Goal: Information Seeking & Learning: Find specific page/section

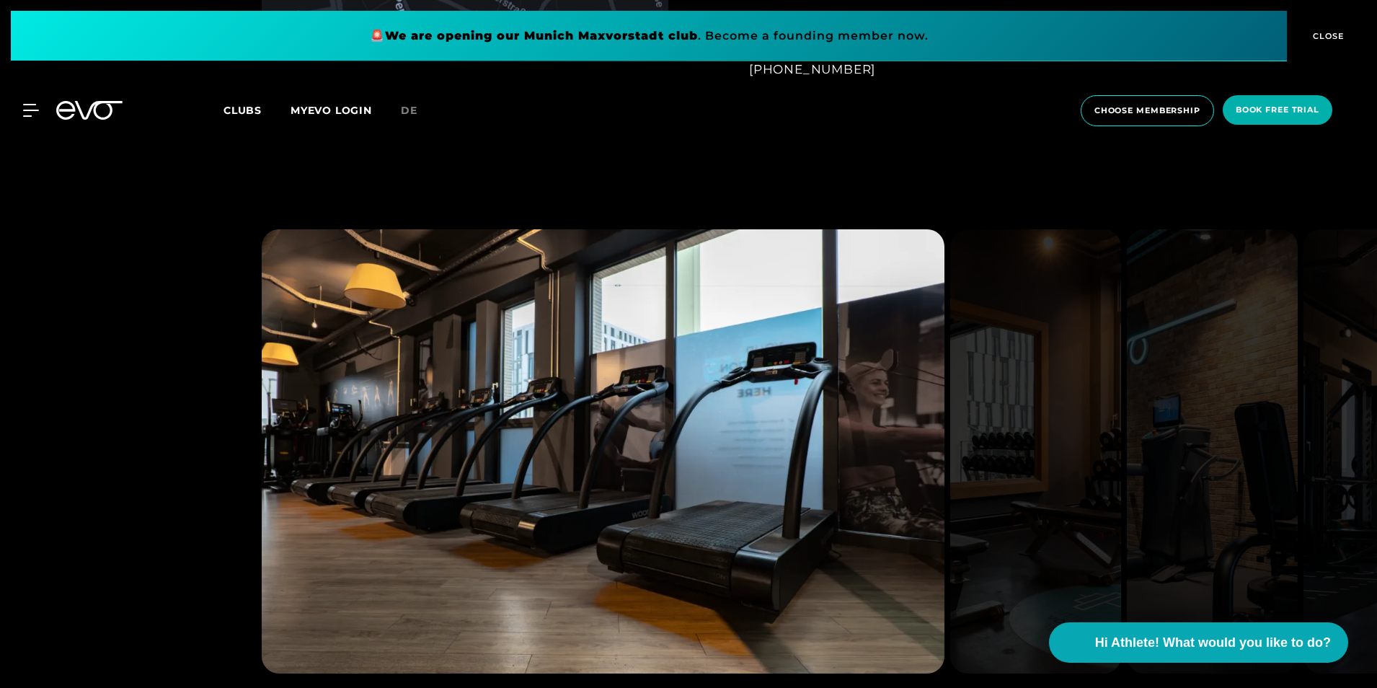
scroll to position [1370, 0]
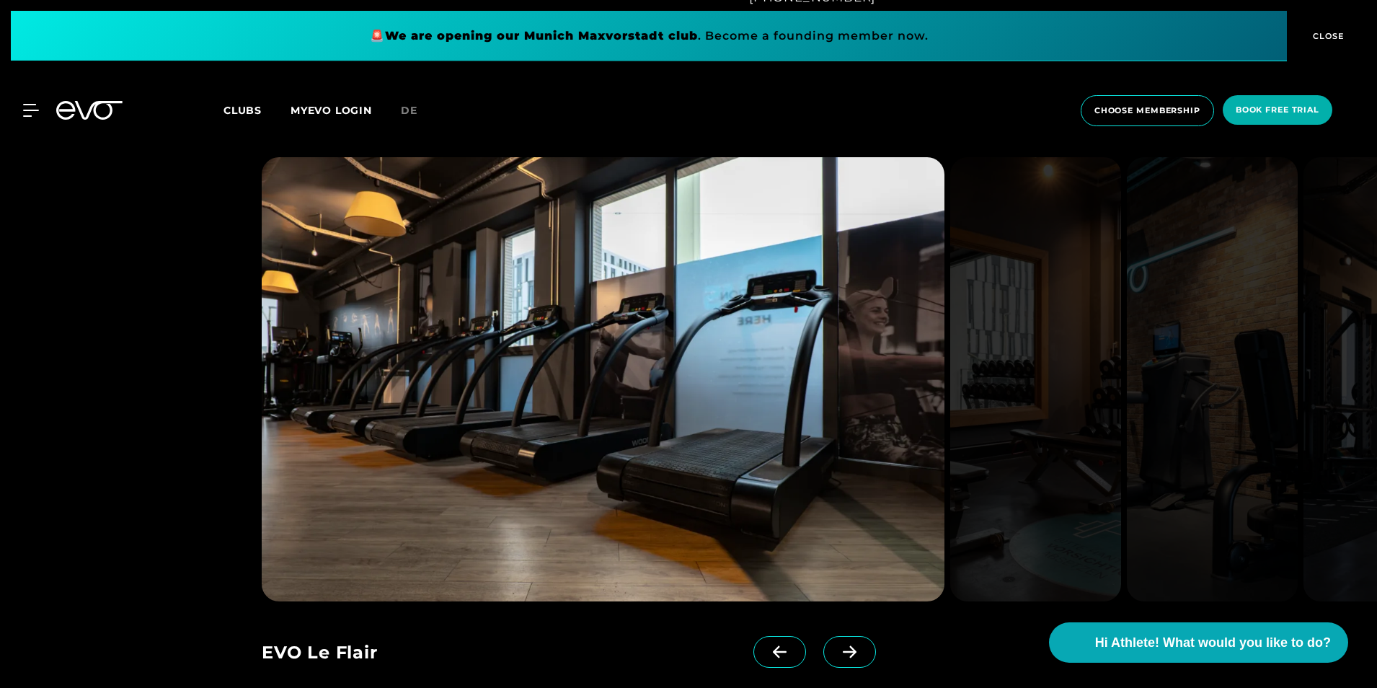
click at [837, 657] on icon at bounding box center [849, 651] width 25 height 13
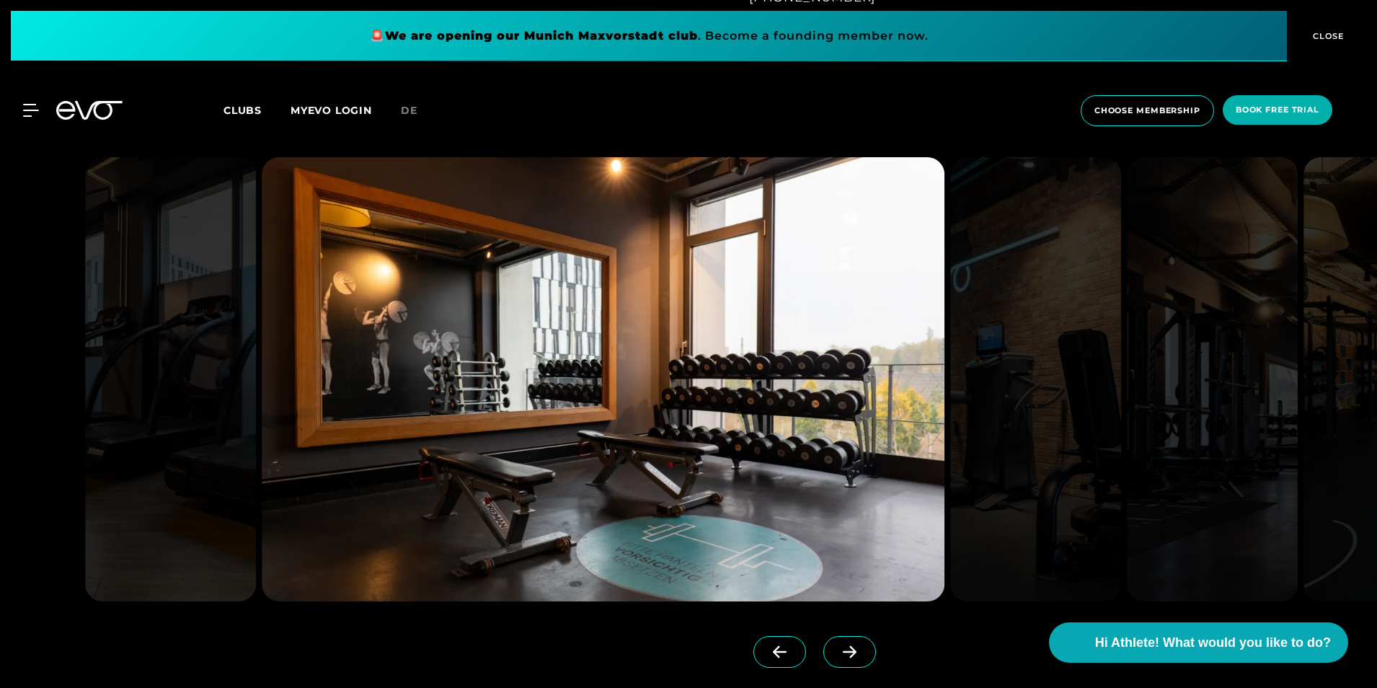
click at [837, 657] on icon at bounding box center [849, 651] width 25 height 13
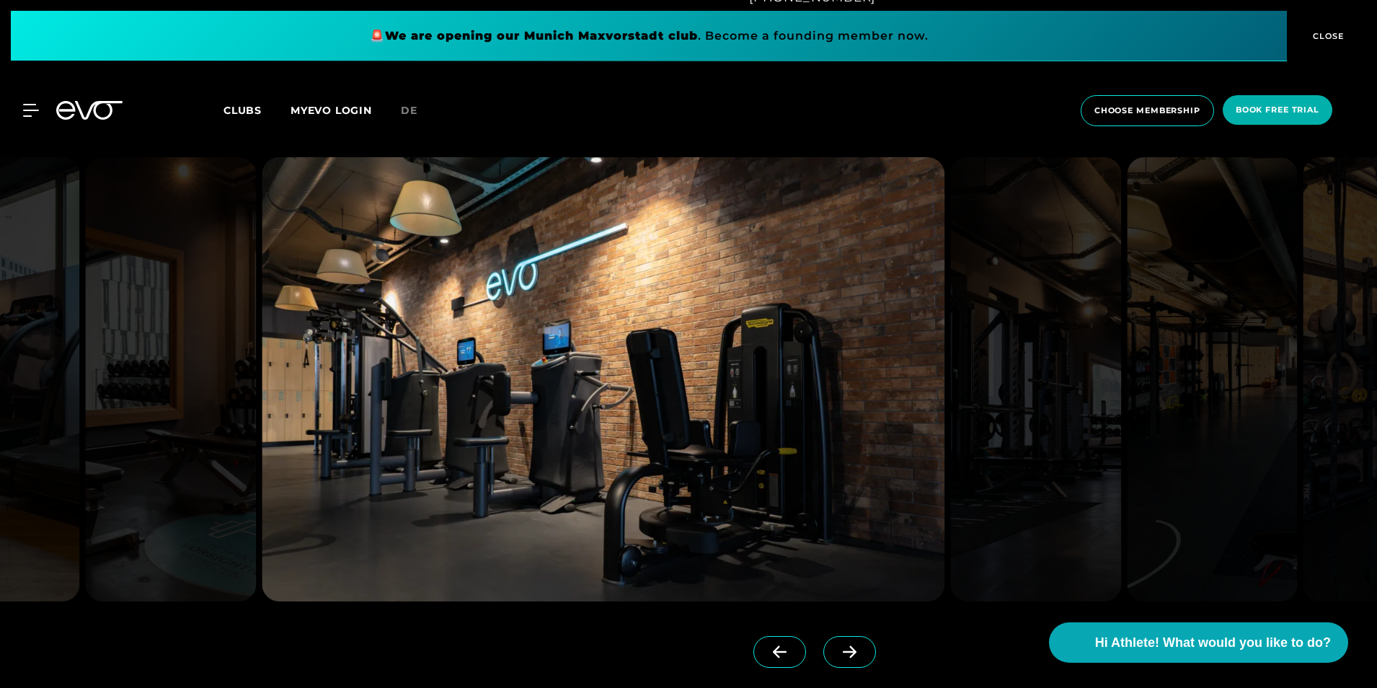
click at [837, 657] on icon at bounding box center [849, 651] width 25 height 13
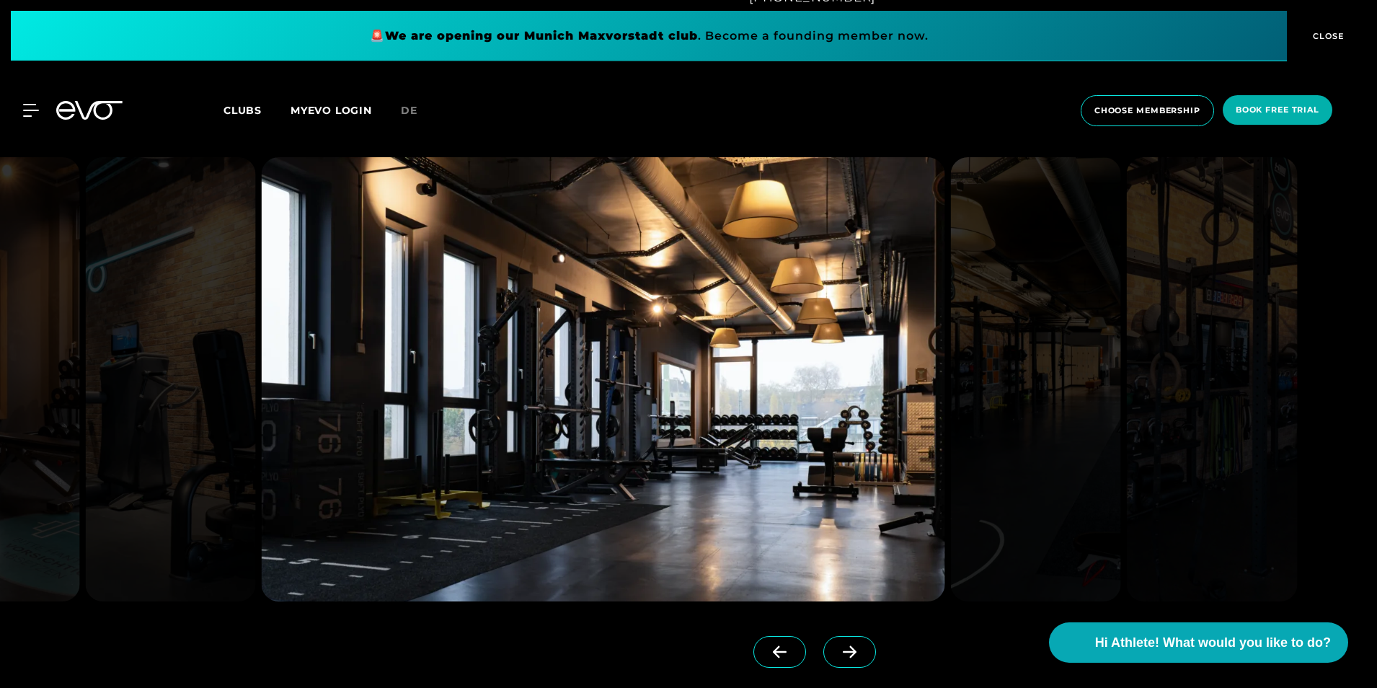
click at [837, 657] on icon at bounding box center [849, 651] width 25 height 13
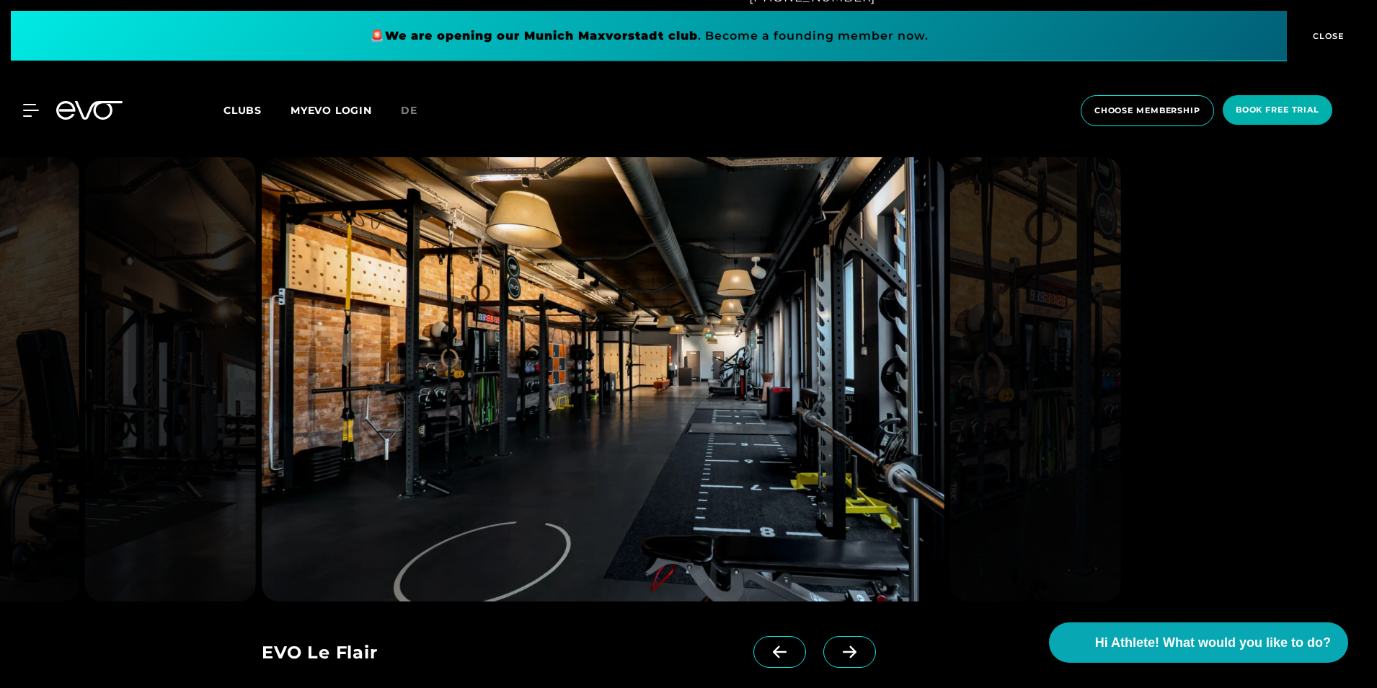
click at [837, 657] on icon at bounding box center [849, 651] width 25 height 13
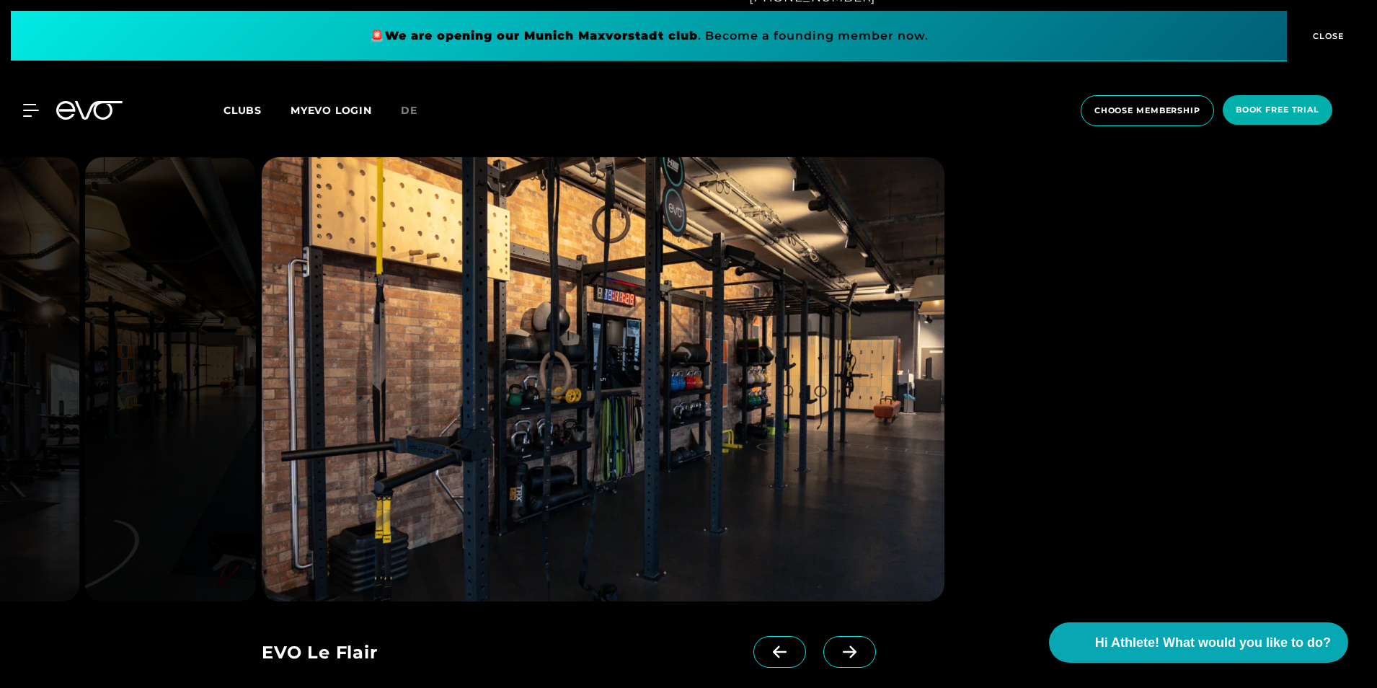
click at [837, 657] on icon at bounding box center [849, 651] width 25 height 13
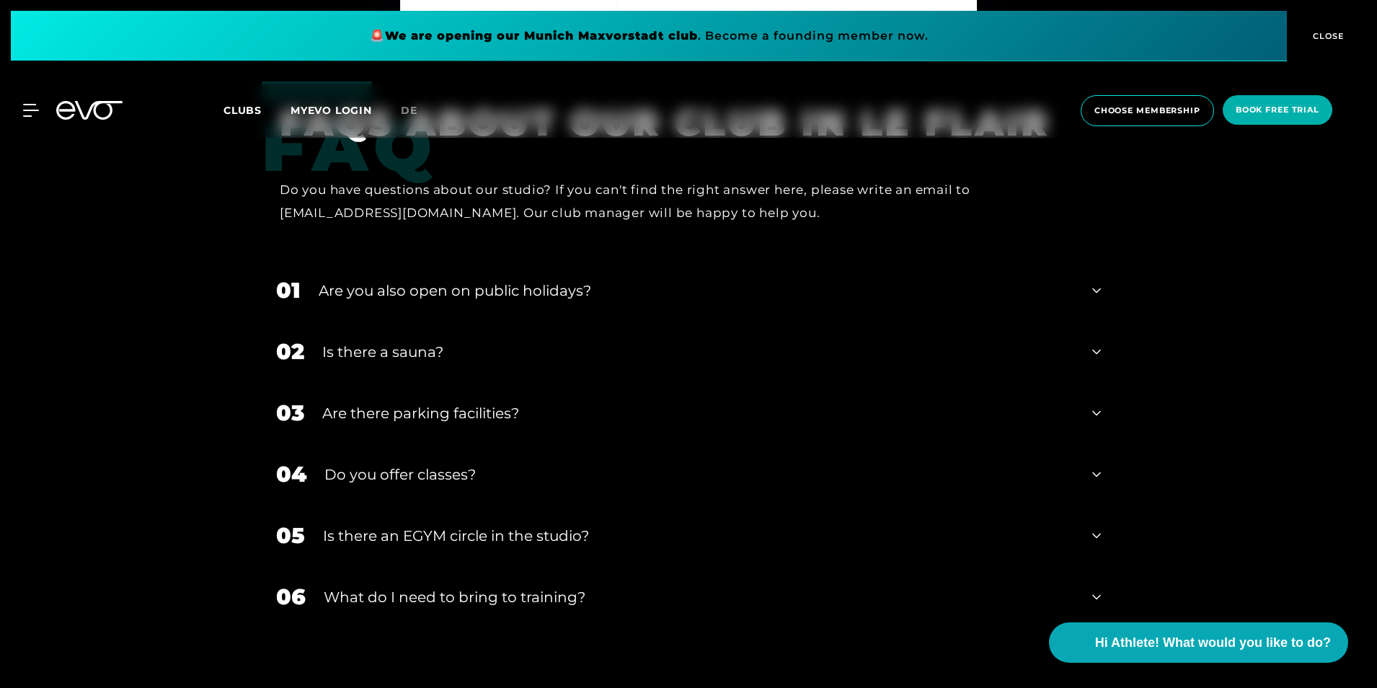
scroll to position [4747, 0]
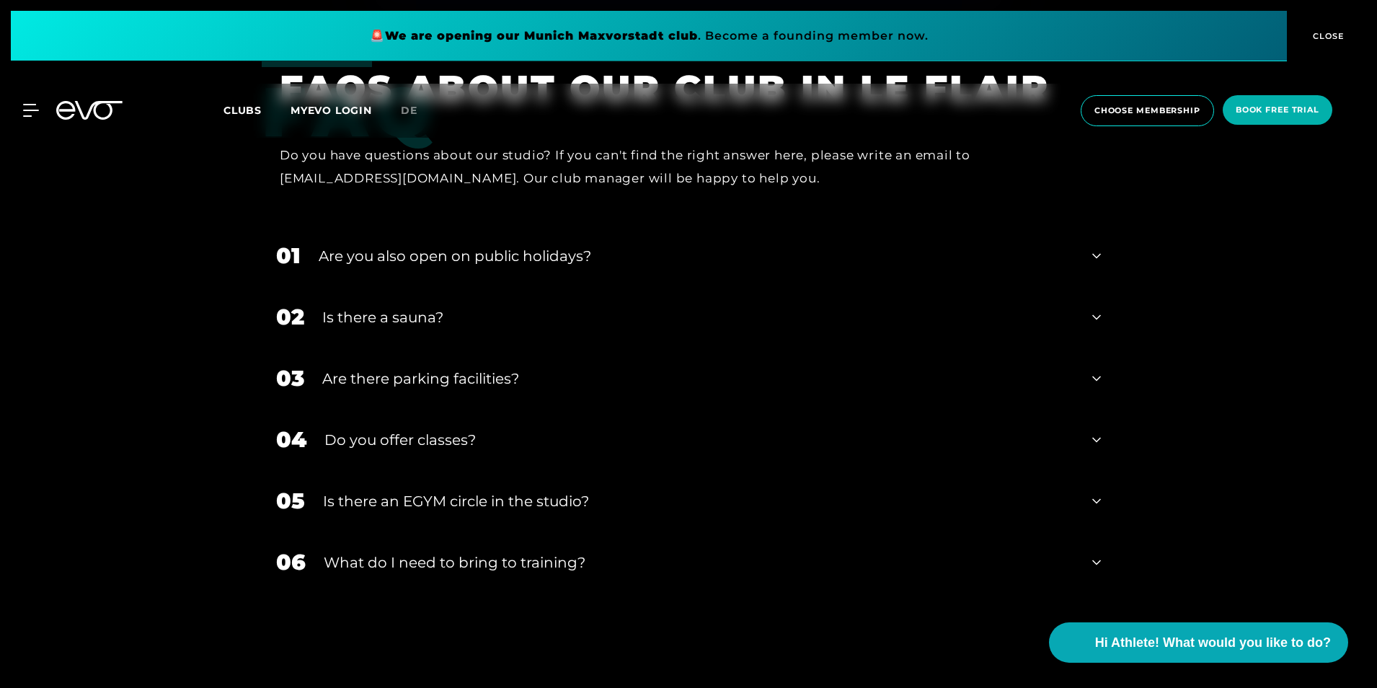
click at [496, 313] on div "Is there a sauna?" at bounding box center [698, 317] width 752 height 22
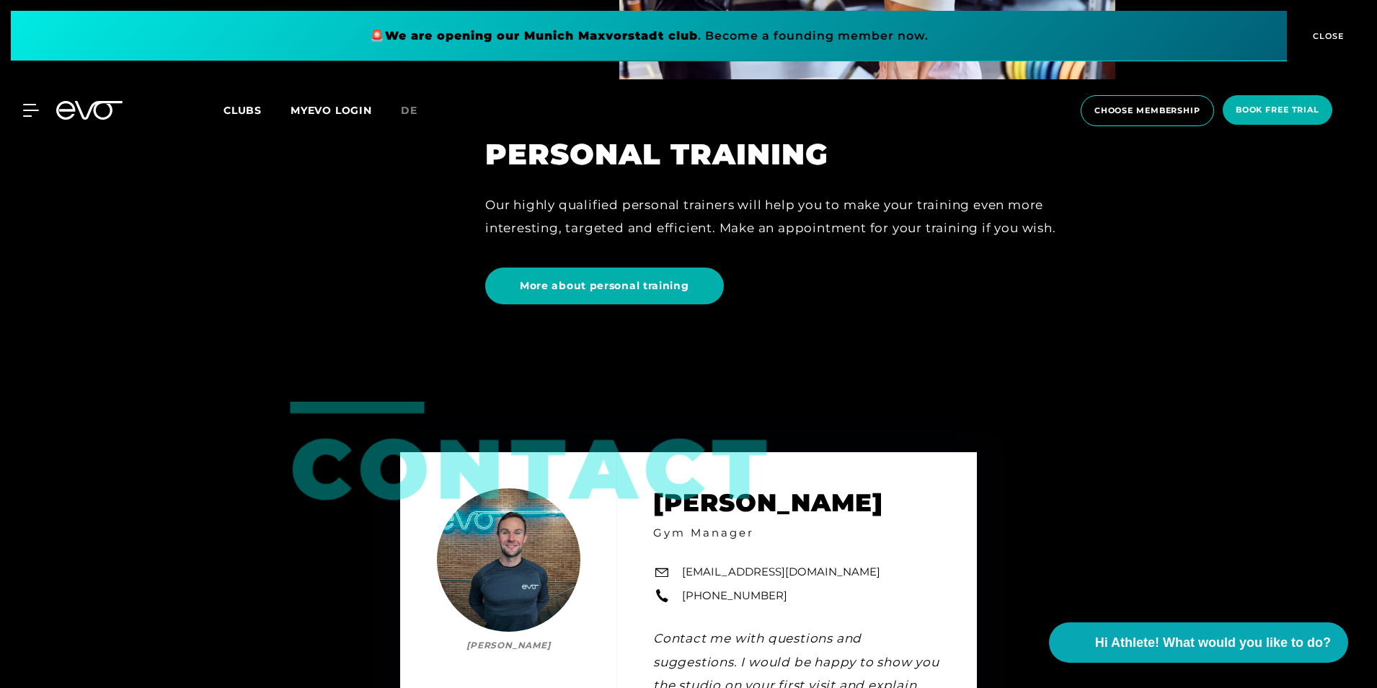
scroll to position [3617, 0]
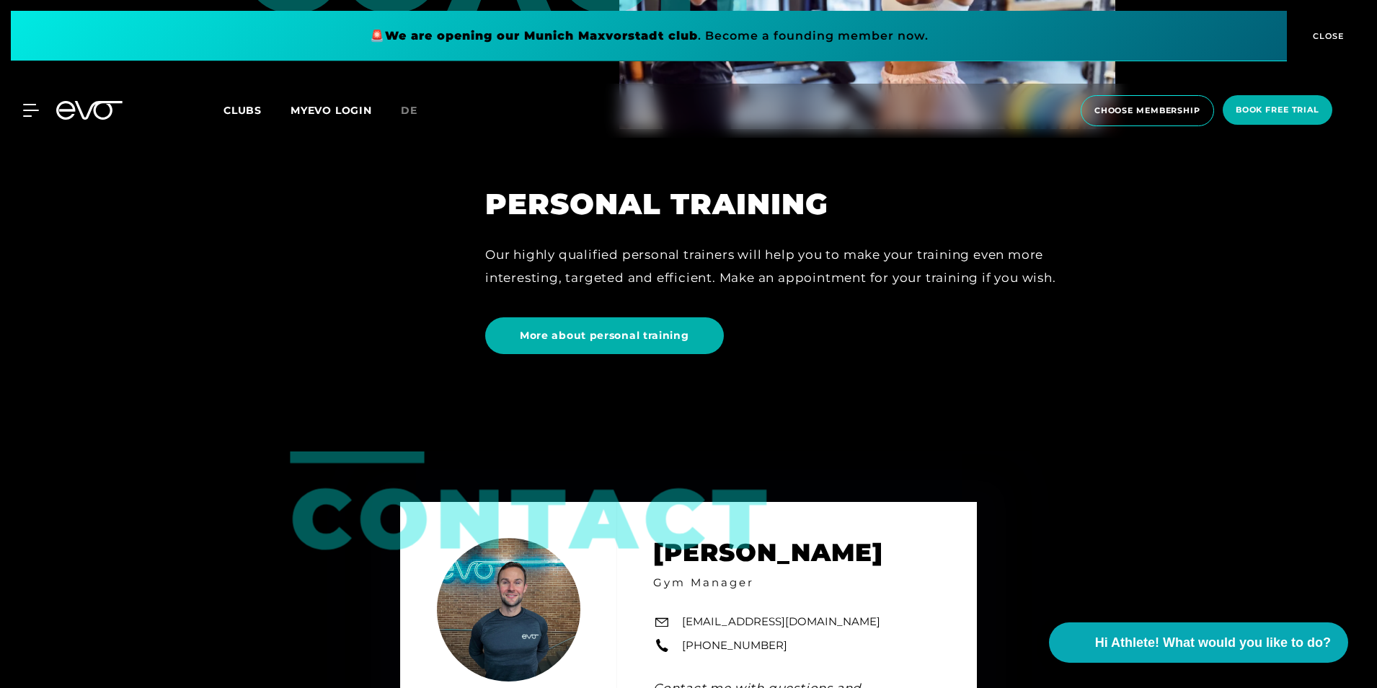
drag, startPoint x: 1375, startPoint y: 360, endPoint x: 1349, endPoint y: 143, distance: 219.2
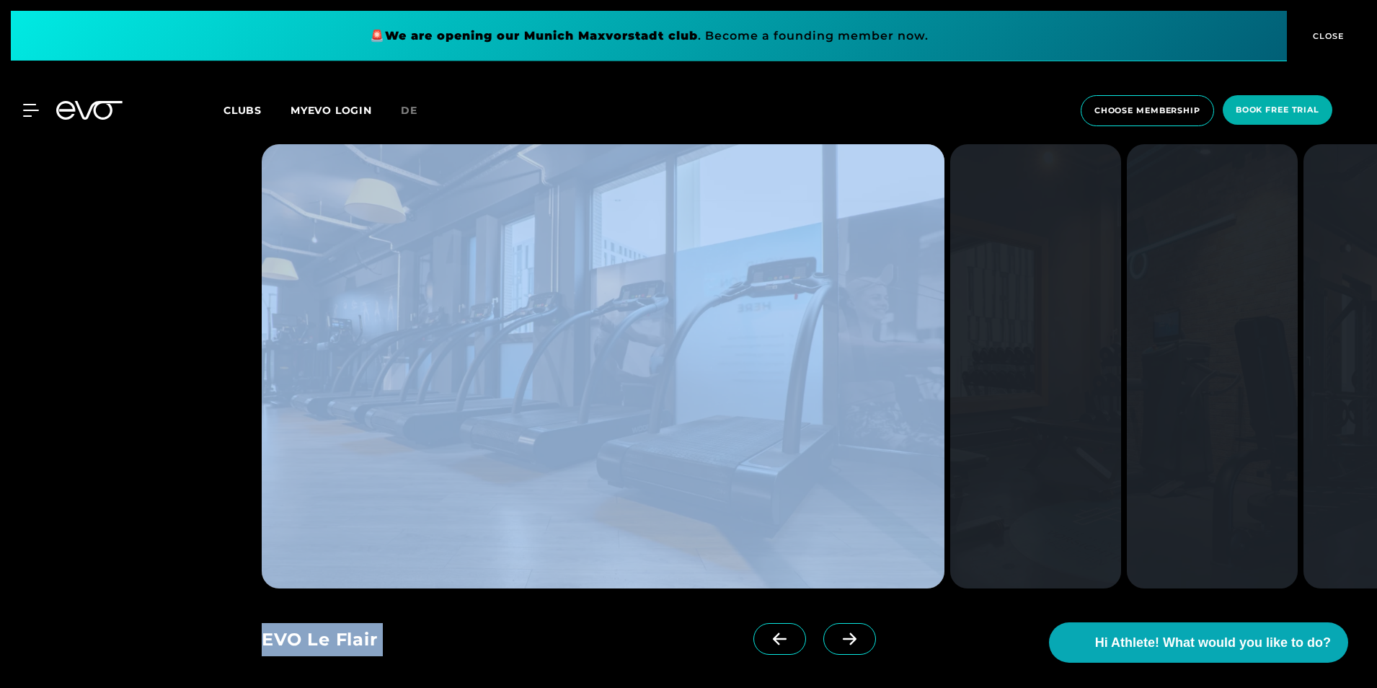
click at [898, 365] on img at bounding box center [603, 366] width 683 height 444
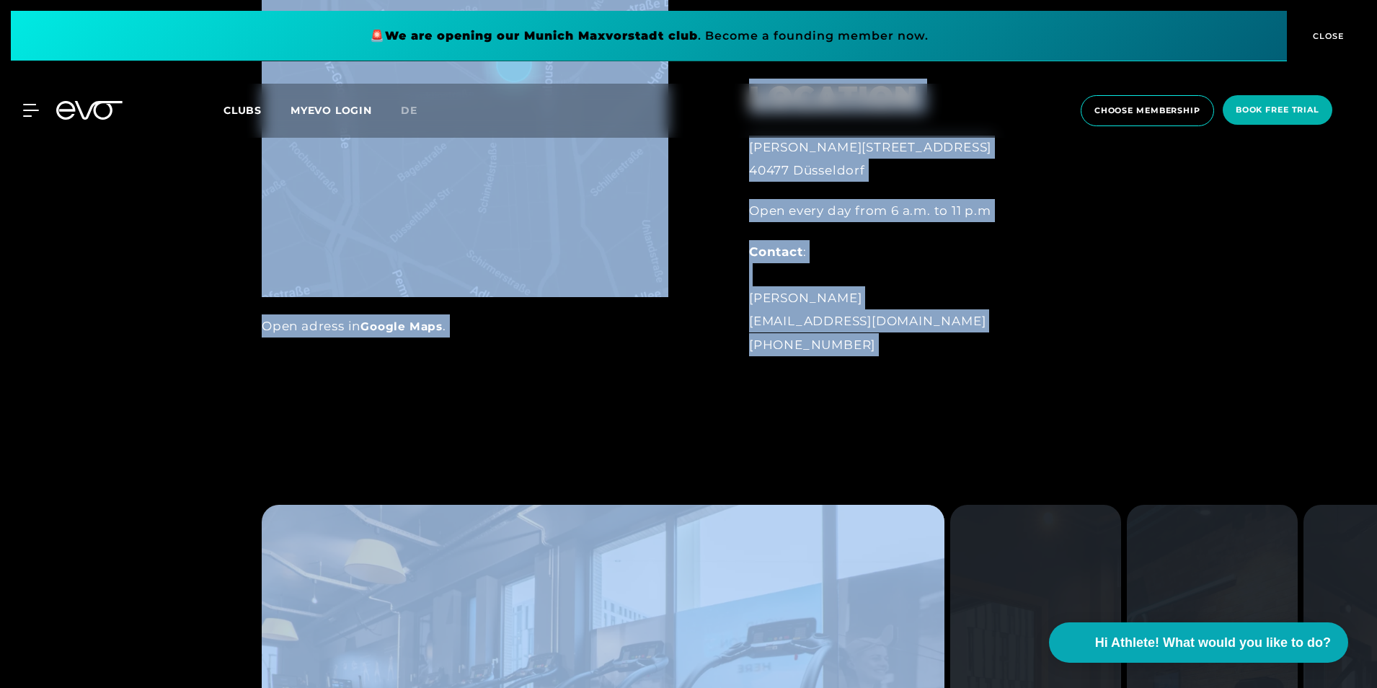
click at [894, 370] on div "LOCATION [PERSON_NAME][STREET_ADDRESS] Open every day from 6 a.m. to 11 p.m Con…" at bounding box center [908, 208] width 358 height 330
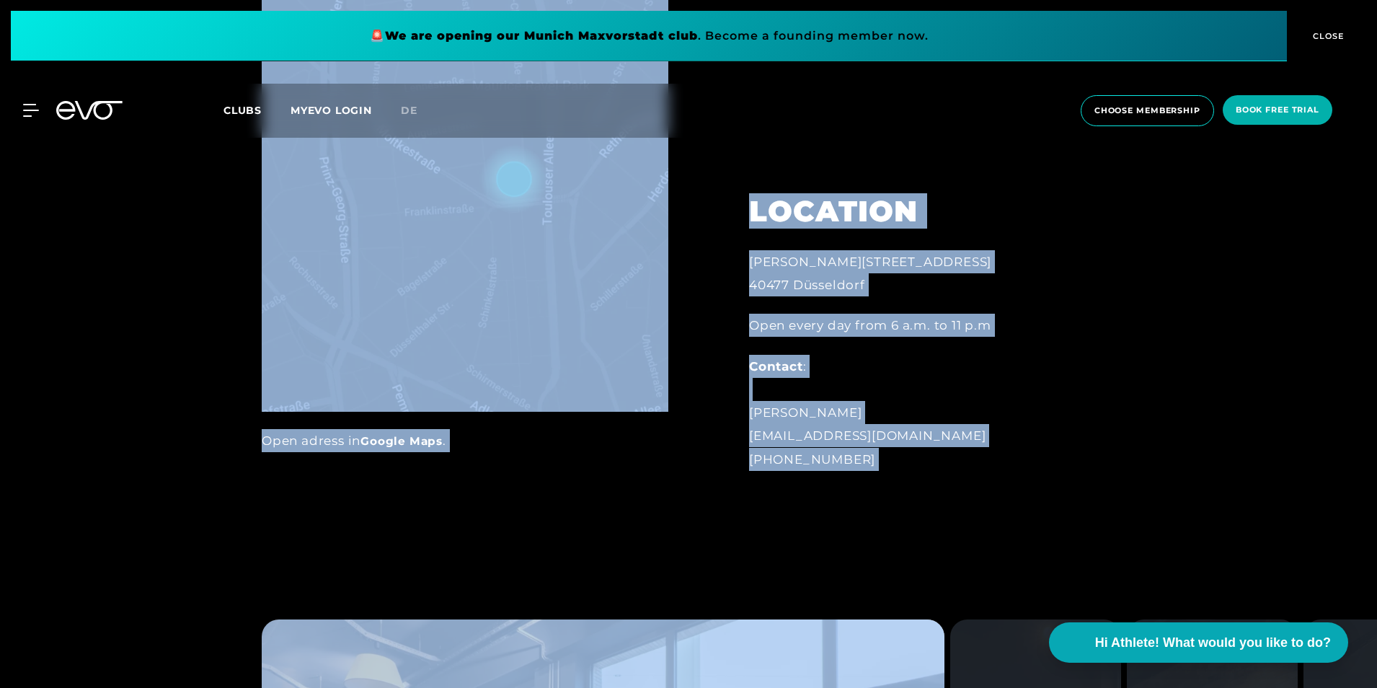
scroll to position [806, 0]
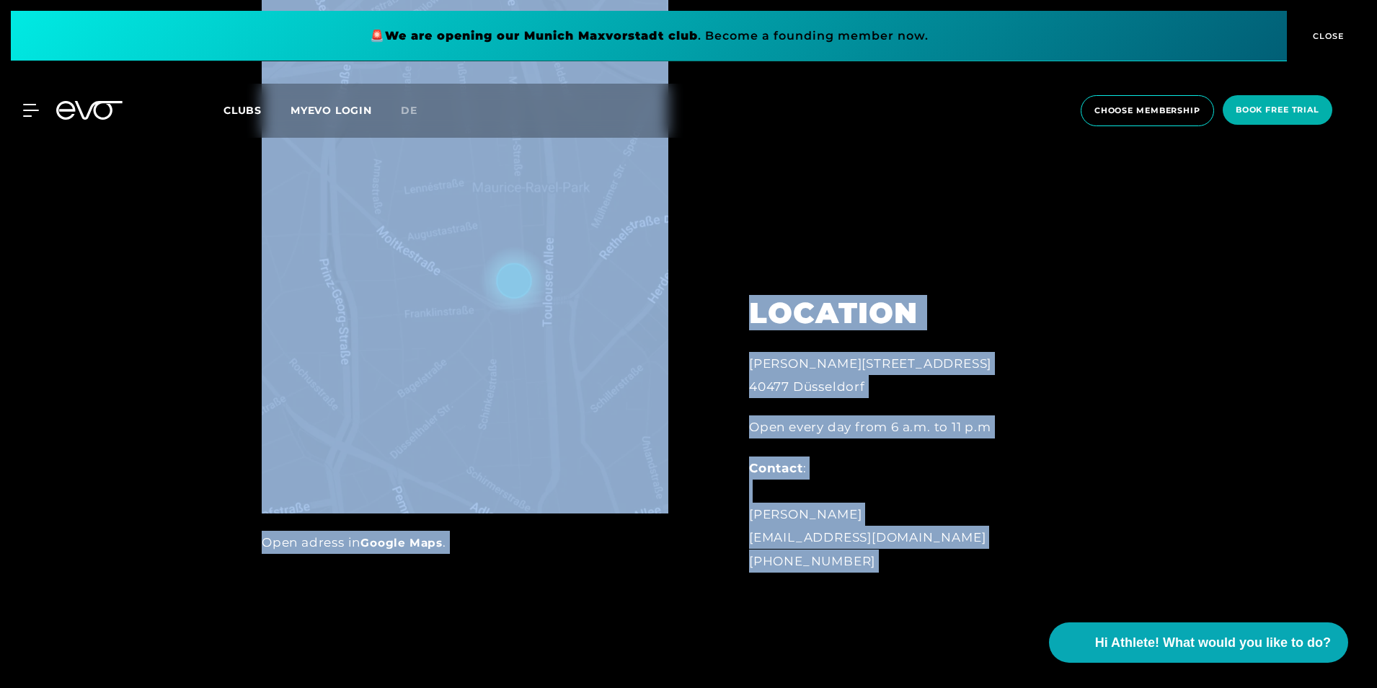
click at [440, 371] on img at bounding box center [465, 222] width 407 height 581
click at [393, 539] on link "Google Maps" at bounding box center [401, 543] width 82 height 14
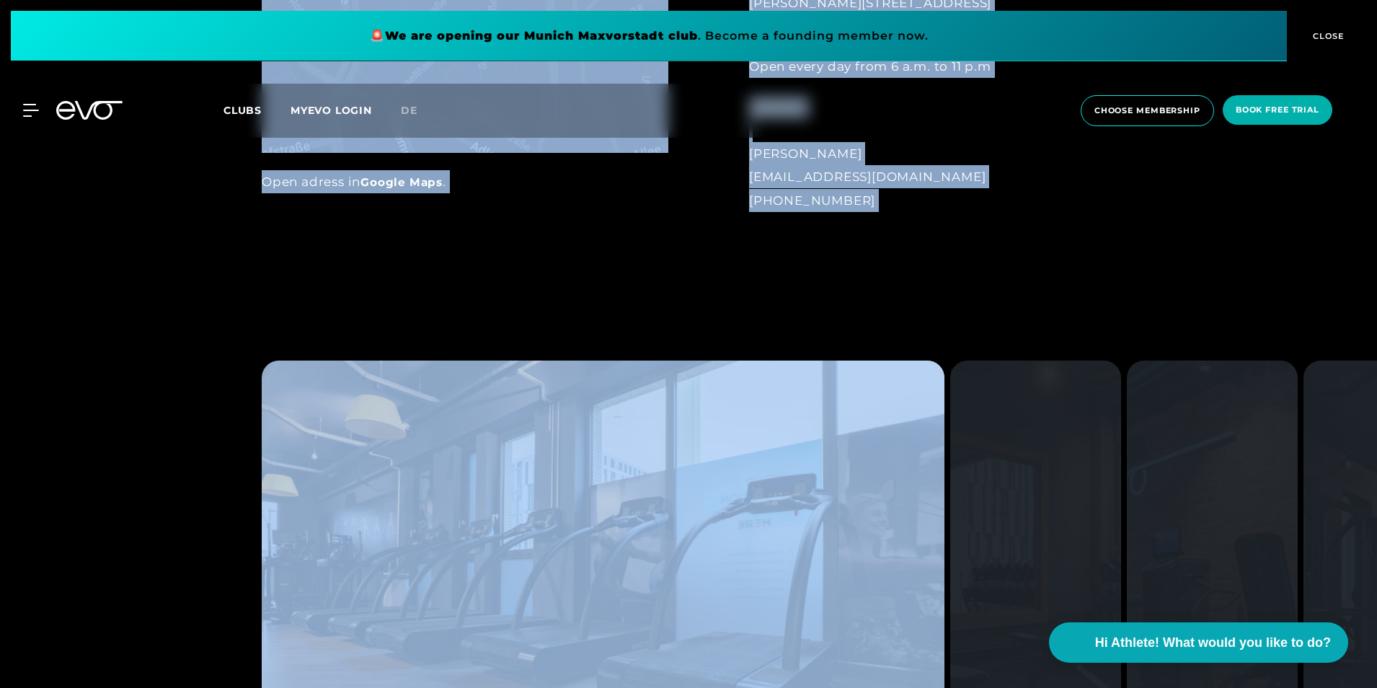
click at [1027, 194] on div "Contact : [PERSON_NAME] [EMAIL_ADDRESS][DOMAIN_NAME] [PHONE_NUMBER]" at bounding box center [907, 154] width 317 height 116
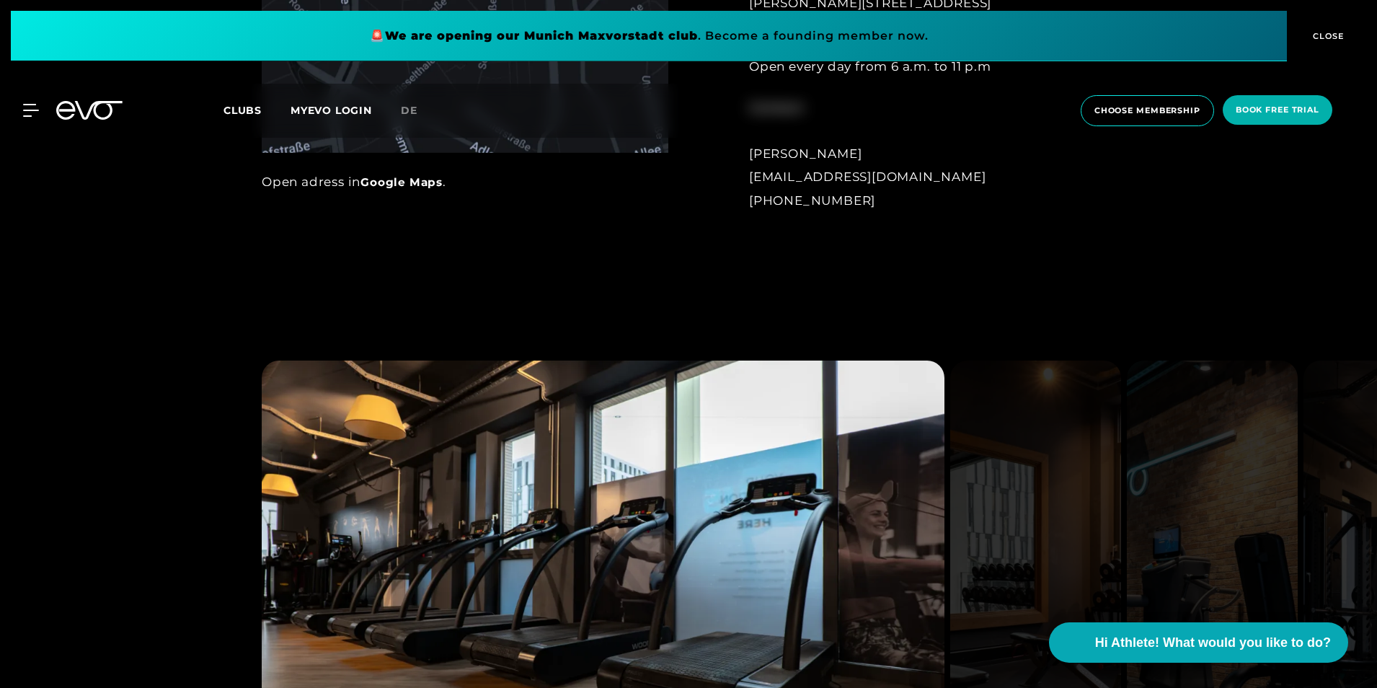
scroll to position [1455, 0]
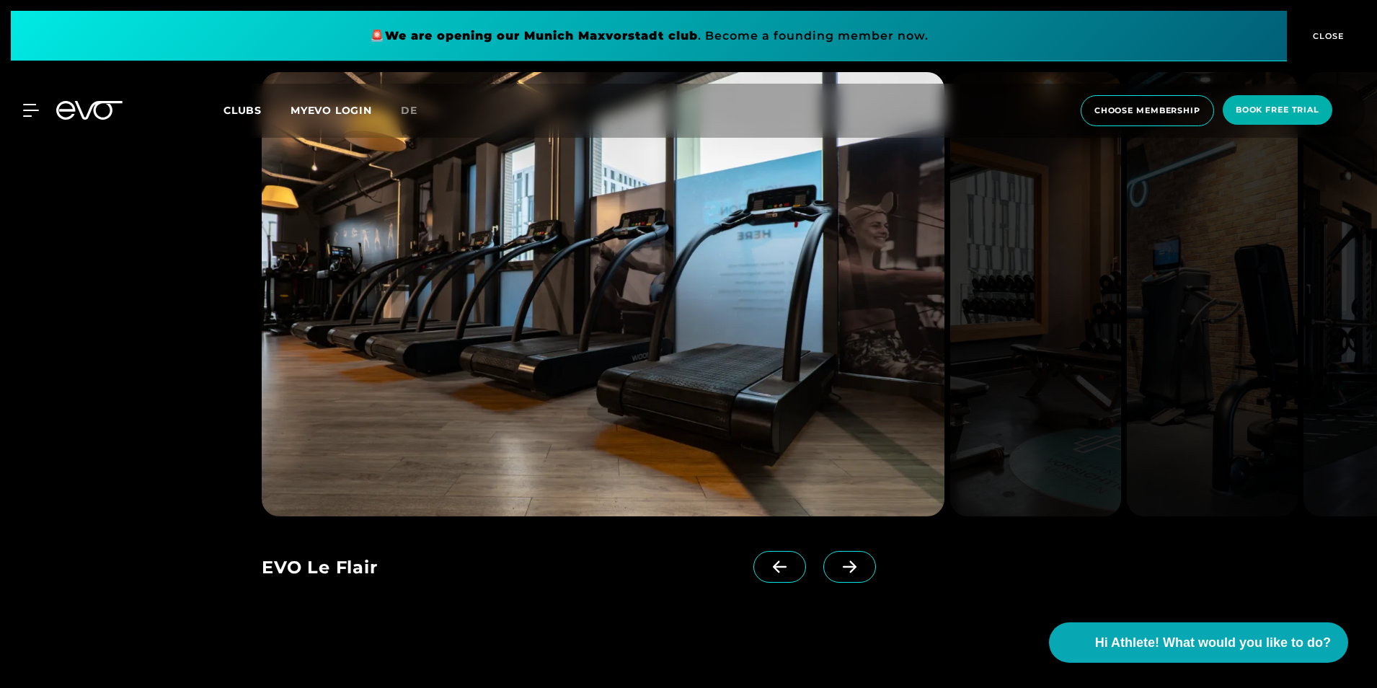
click at [837, 562] on icon at bounding box center [849, 566] width 25 height 13
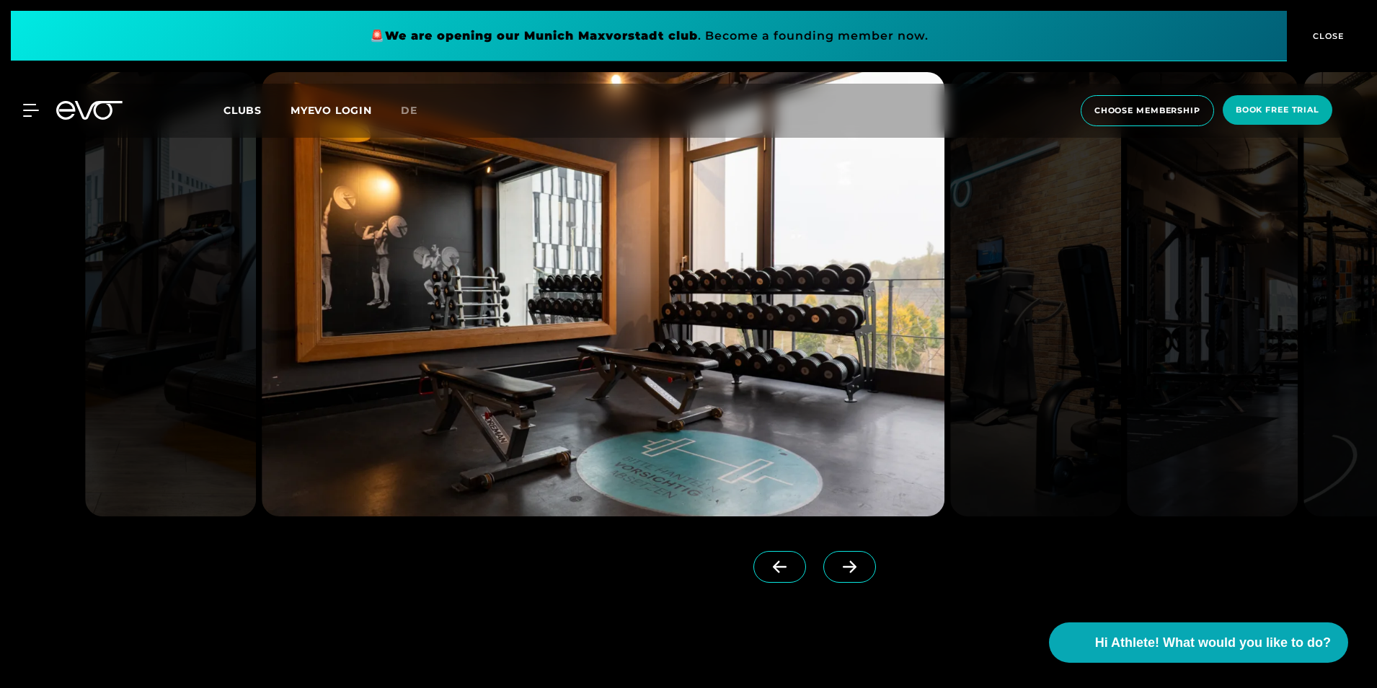
click at [842, 571] on span at bounding box center [849, 567] width 53 height 32
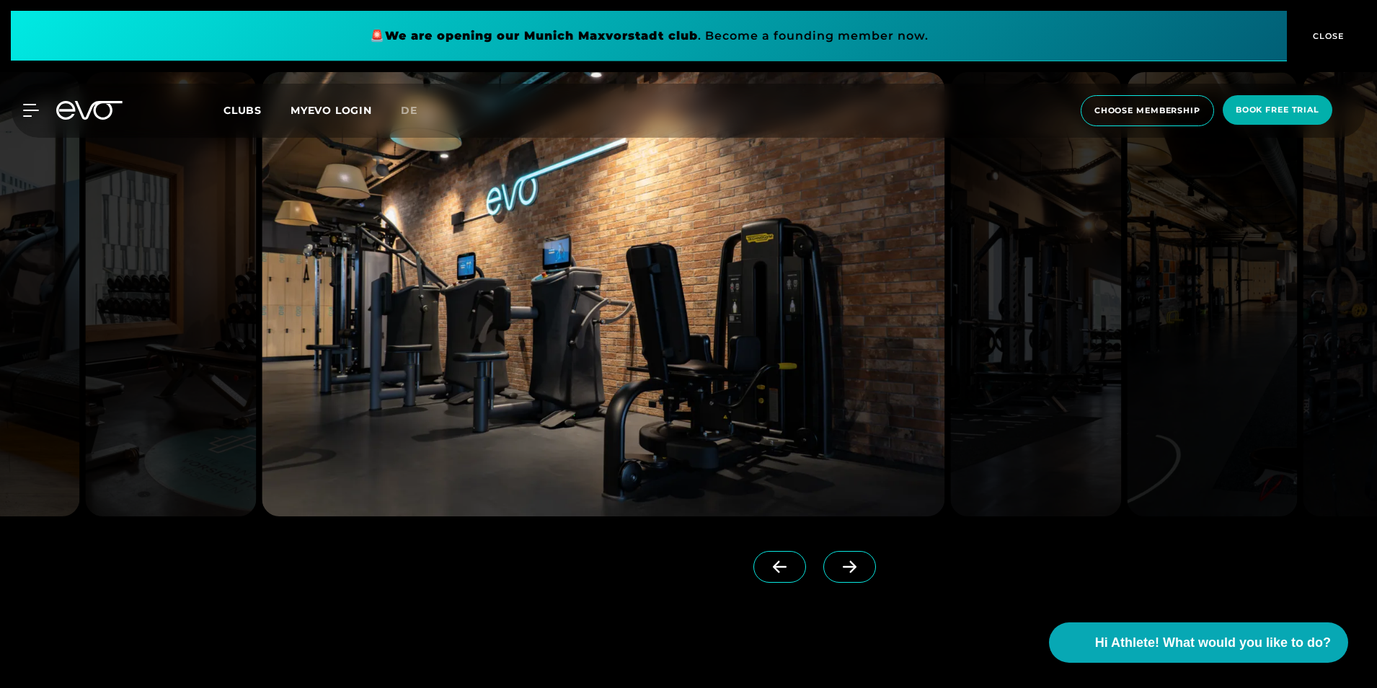
click at [840, 571] on span at bounding box center [849, 567] width 53 height 32
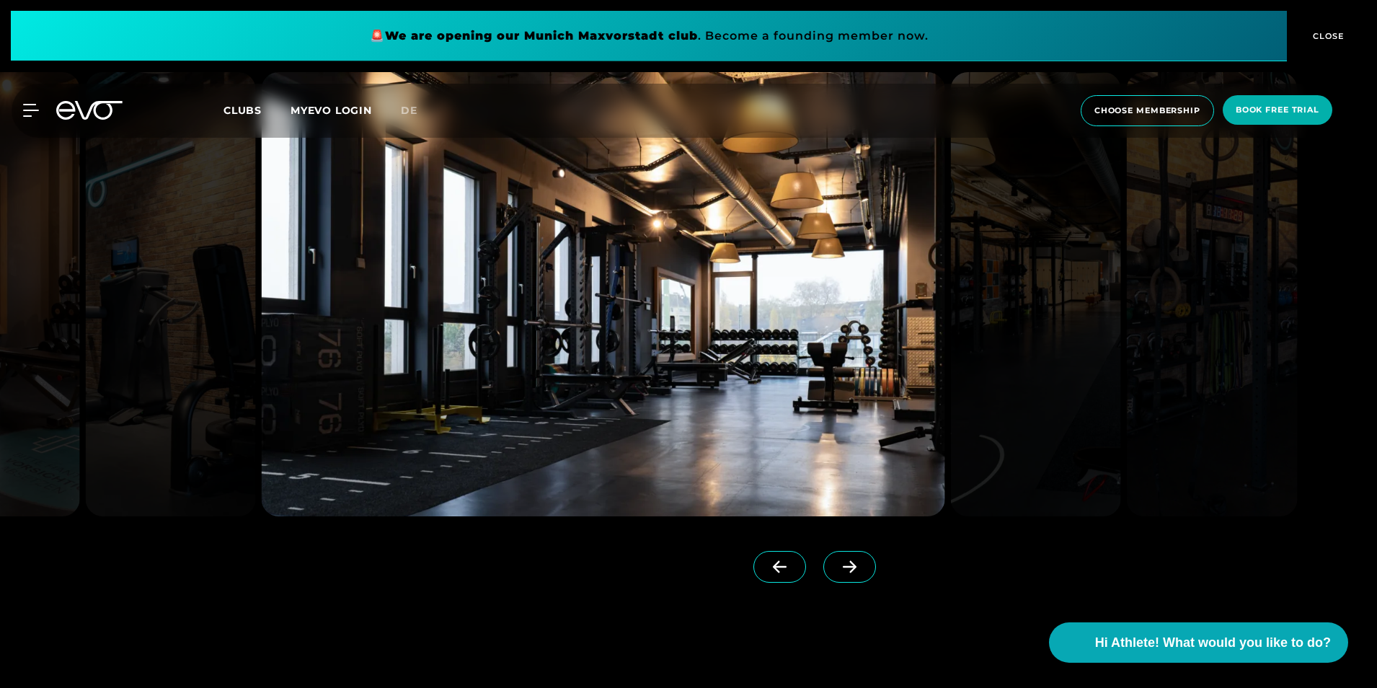
click at [840, 571] on span at bounding box center [849, 567] width 53 height 32
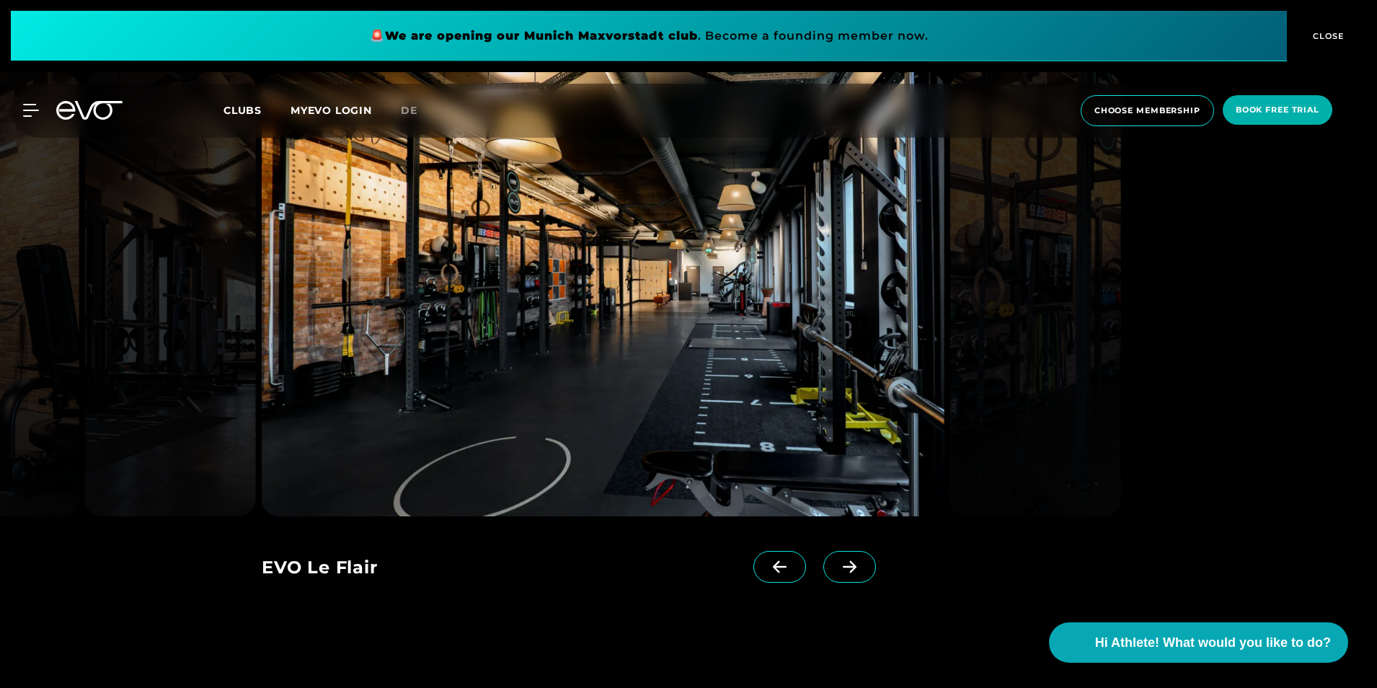
click at [840, 569] on span at bounding box center [849, 567] width 53 height 32
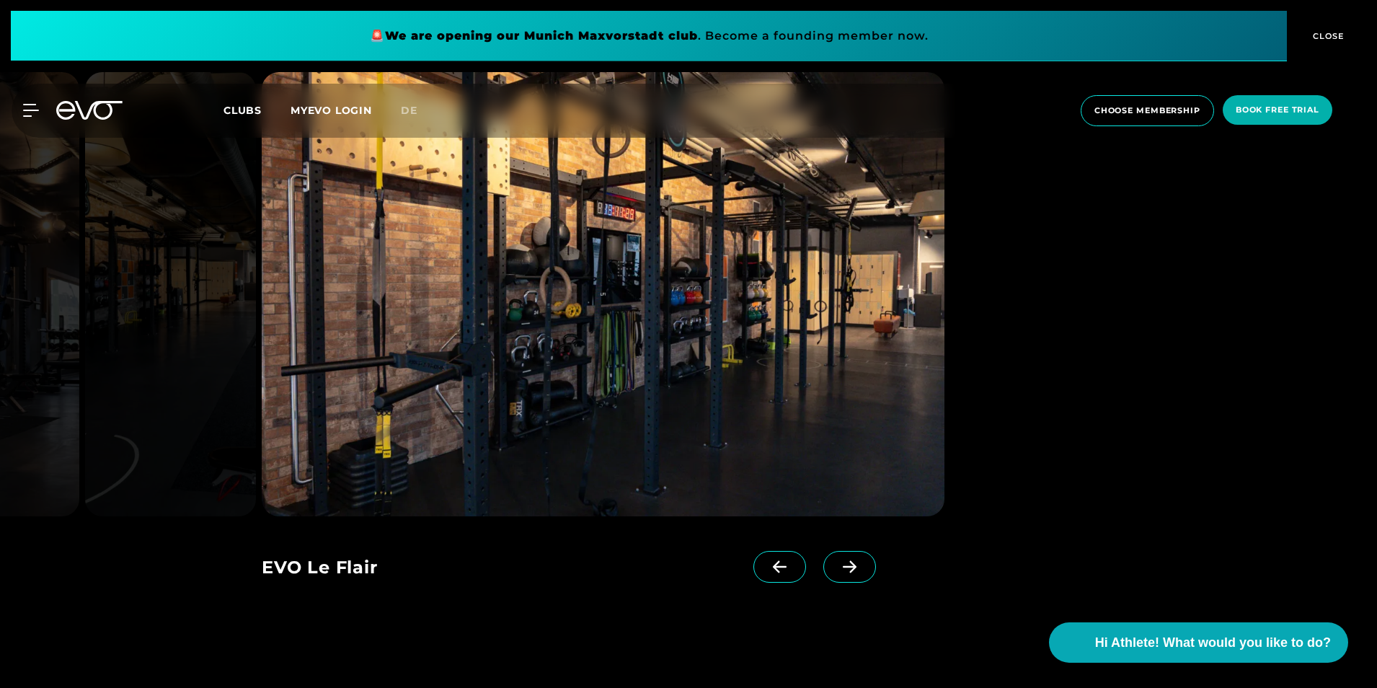
click at [840, 569] on span at bounding box center [849, 567] width 53 height 32
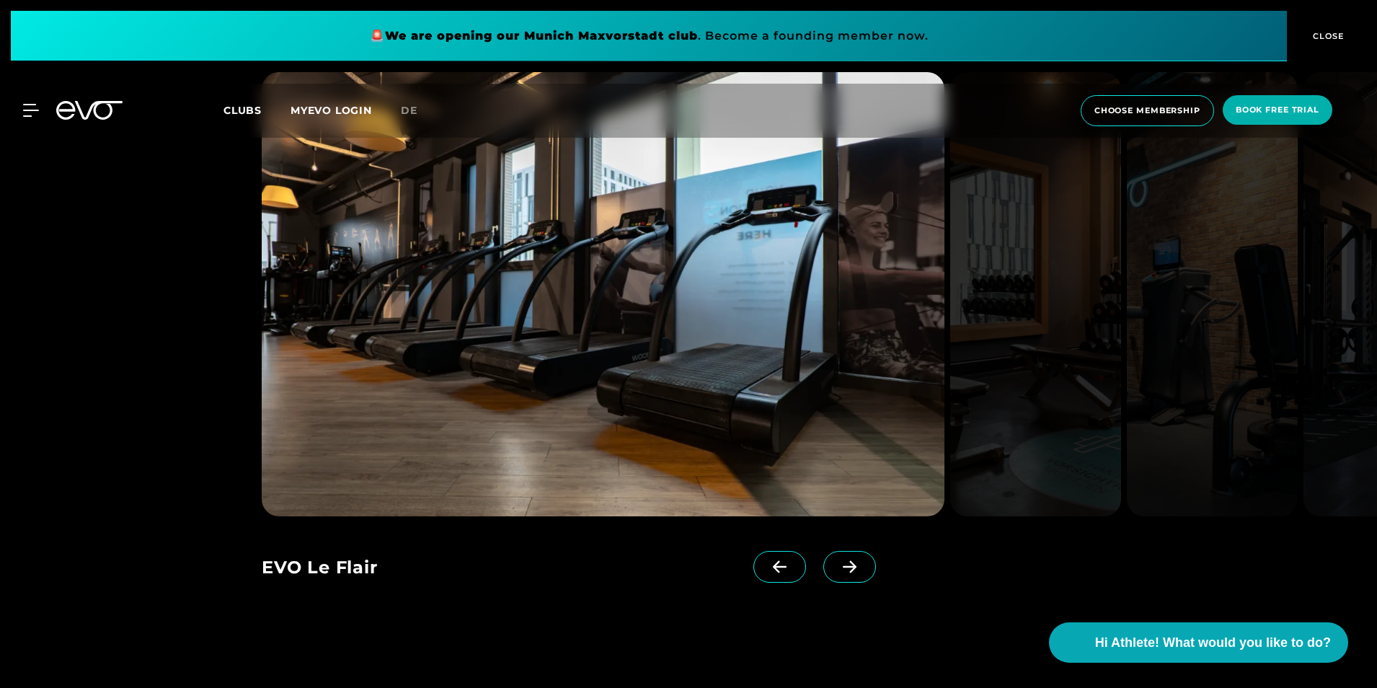
click at [840, 569] on span at bounding box center [849, 567] width 53 height 32
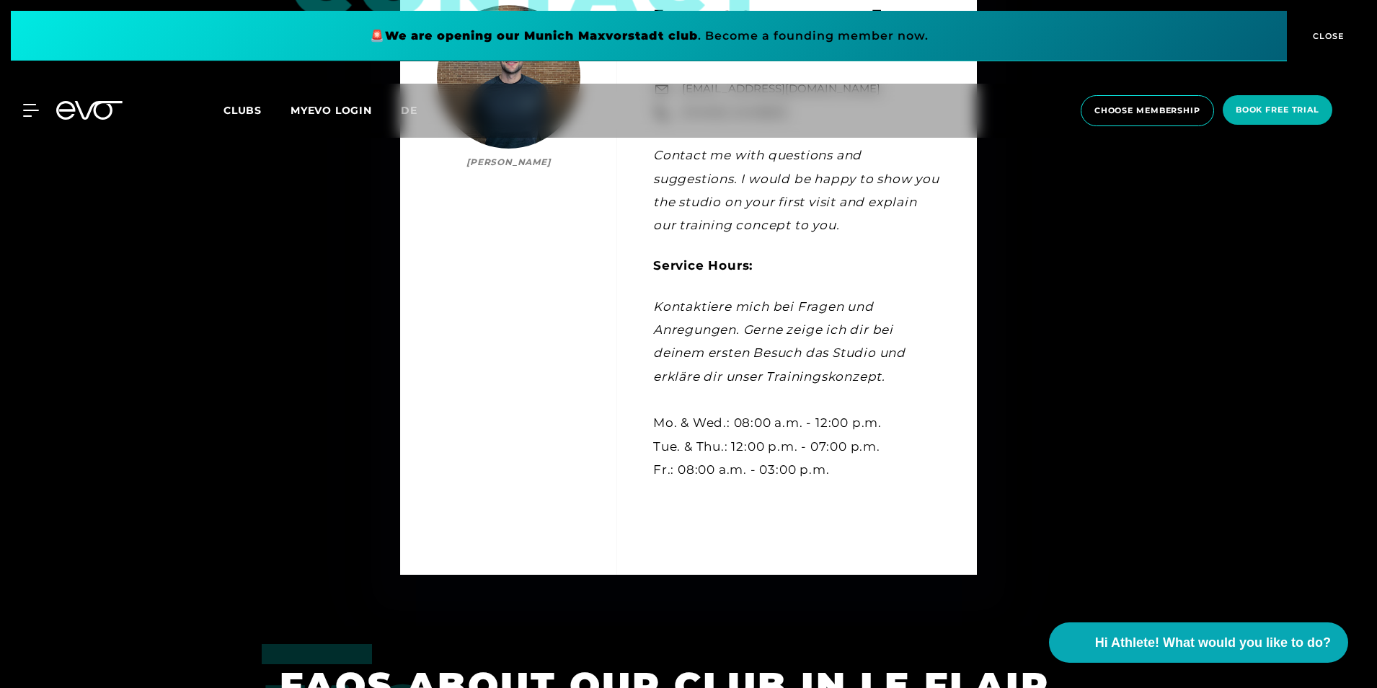
scroll to position [4194, 0]
